Goal: Transaction & Acquisition: Subscribe to service/newsletter

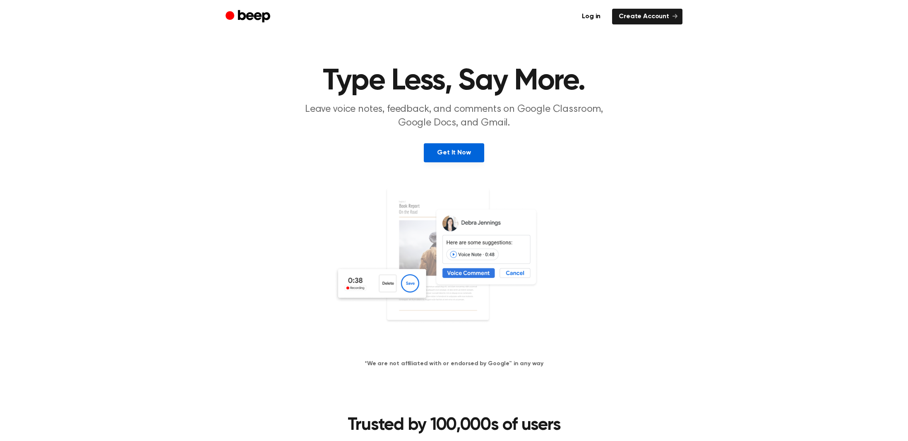
click at [459, 151] on link "Get It Now" at bounding box center [454, 152] width 60 height 19
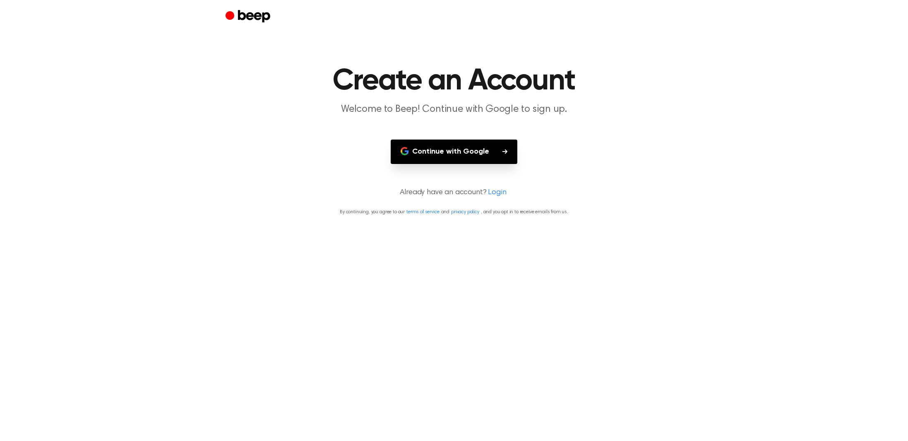
click at [459, 151] on button "Continue with Google" at bounding box center [454, 151] width 127 height 24
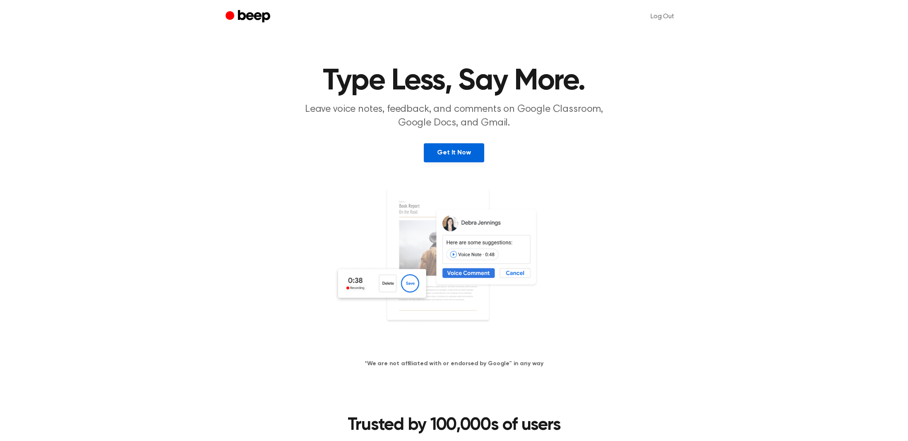
click at [448, 155] on link "Get It Now" at bounding box center [454, 152] width 60 height 19
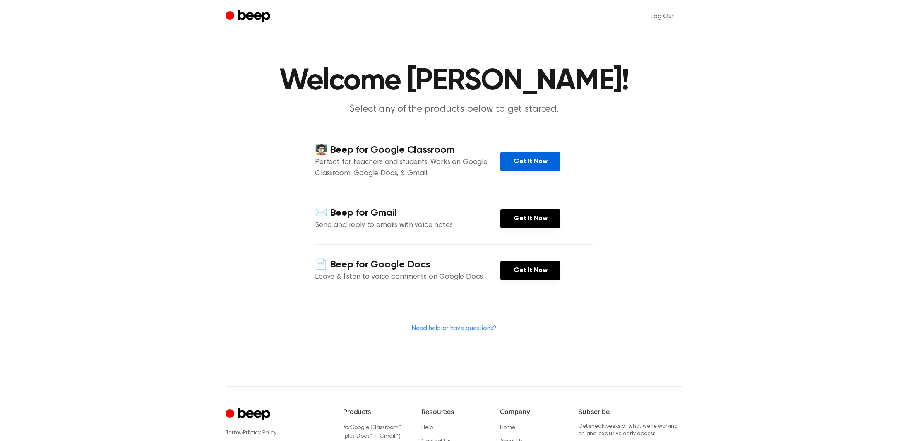
click at [519, 171] on link "Get It Now" at bounding box center [530, 161] width 60 height 19
